Goal: Book appointment/travel/reservation

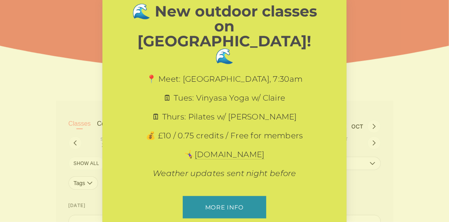
scroll to position [25, 0]
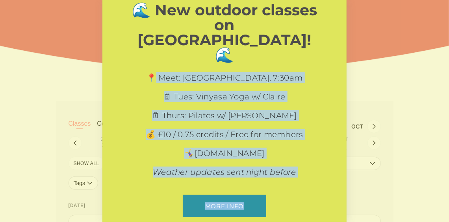
drag, startPoint x: 149, startPoint y: 58, endPoint x: 245, endPoint y: 182, distance: 156.8
click at [245, 182] on div "🌊 New outdoor classes on [GEOGRAPHIC_DATA]! 🌊 📍 Meet: [GEOGRAPHIC_DATA], 7:30am…" at bounding box center [224, 113] width 244 height 276
click at [245, 195] on link "More info" at bounding box center [224, 206] width 83 height 22
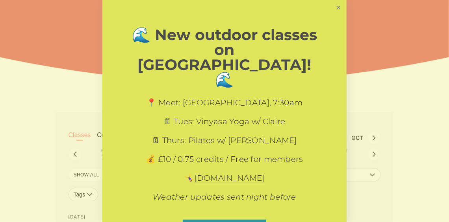
click at [333, 8] on link "Close" at bounding box center [338, 8] width 14 height 14
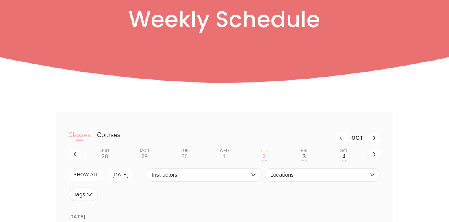
scroll to position [110, 0]
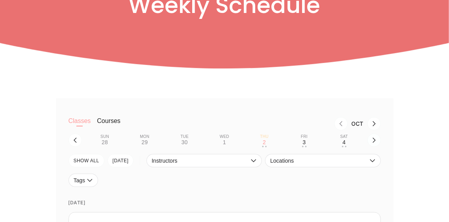
click at [375, 138] on button "button" at bounding box center [373, 140] width 13 height 13
click at [220, 143] on button "Wed 8 • •" at bounding box center [223, 140] width 33 height 15
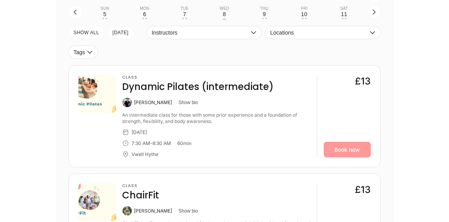
scroll to position [228, 0]
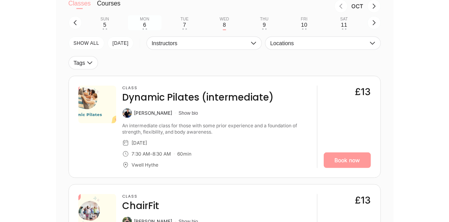
click at [139, 27] on button "Mon 6 • •" at bounding box center [144, 22] width 33 height 15
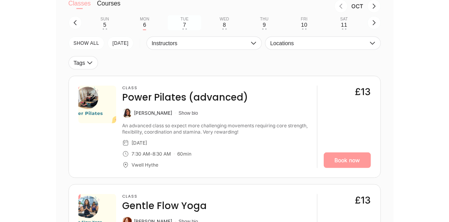
click at [183, 25] on div "7" at bounding box center [184, 25] width 3 height 6
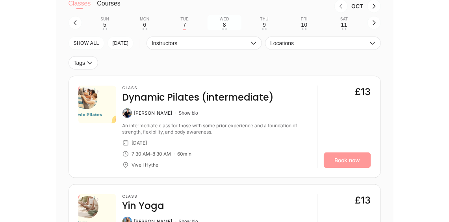
click at [220, 25] on button "Wed 8 • •" at bounding box center [223, 22] width 33 height 15
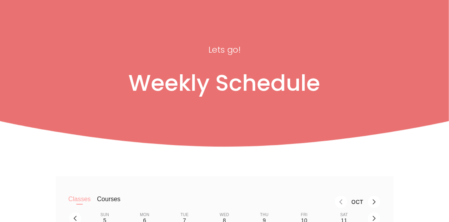
scroll to position [49, 0]
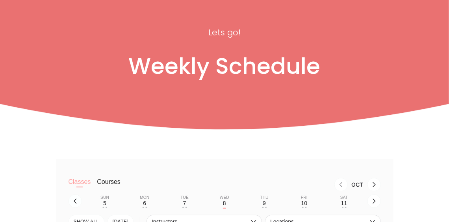
click at [81, 201] on button "button" at bounding box center [74, 201] width 13 height 13
click at [307, 205] on button "Fri 3 • •" at bounding box center [303, 201] width 33 height 15
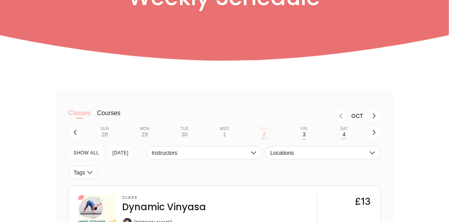
scroll to position [187, 0]
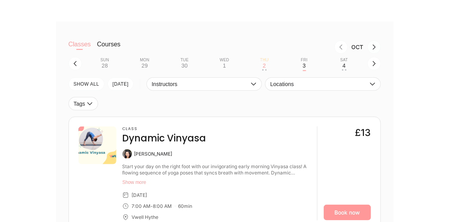
click at [375, 48] on icon "Next month, Nov" at bounding box center [373, 46] width 3 height 5
click at [346, 47] on button "Previous month, Oct" at bounding box center [340, 47] width 13 height 13
click at [370, 64] on button "button" at bounding box center [373, 63] width 13 height 13
click at [226, 69] on button "Wed 8 • •" at bounding box center [223, 63] width 33 height 15
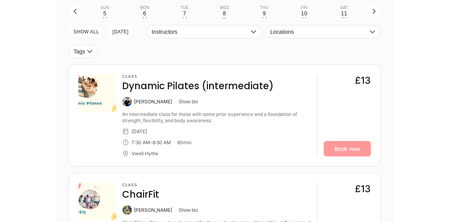
scroll to position [208, 0]
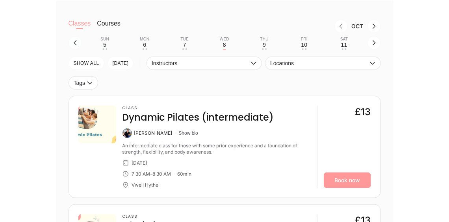
drag, startPoint x: 84, startPoint y: 41, endPoint x: 79, endPoint y: 43, distance: 5.0
click at [79, 43] on div "Sun 5 • • Mon 6 • • Tue 7 • • Wed 8 Thu 9 • • Fri 10 • • Sat 11 • •" at bounding box center [224, 42] width 312 height 15
click at [79, 43] on button "button" at bounding box center [74, 42] width 13 height 13
click at [305, 47] on div "3" at bounding box center [304, 45] width 3 height 6
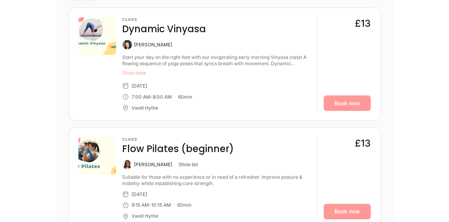
scroll to position [294, 0]
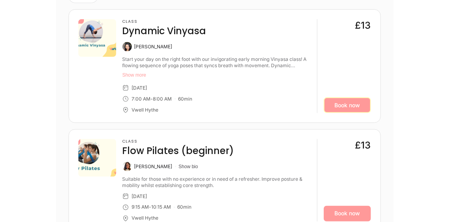
click at [332, 111] on link "Book now" at bounding box center [346, 106] width 47 height 16
